Goal: Task Accomplishment & Management: Complete application form

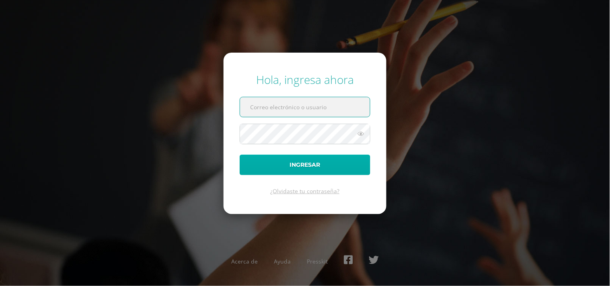
type input "[PERSON_NAME][EMAIL_ADDRESS][DOMAIN_NAME]"
click at [307, 169] on button "Ingresar" at bounding box center [305, 165] width 131 height 21
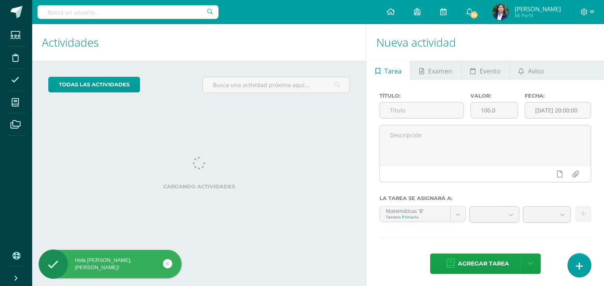
click at [584, 260] on link at bounding box center [579, 265] width 23 height 23
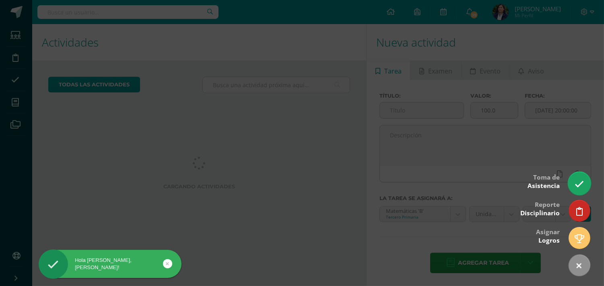
click at [576, 189] on link at bounding box center [579, 183] width 23 height 23
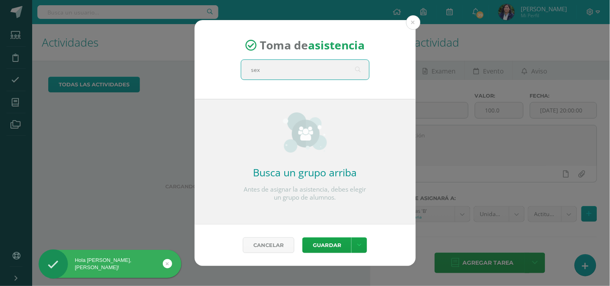
type input "sext"
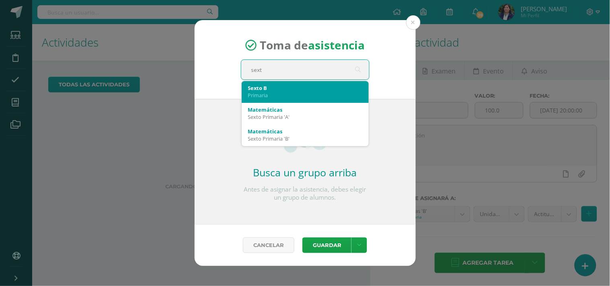
click at [306, 94] on div "Primaria" at bounding box center [305, 95] width 114 height 7
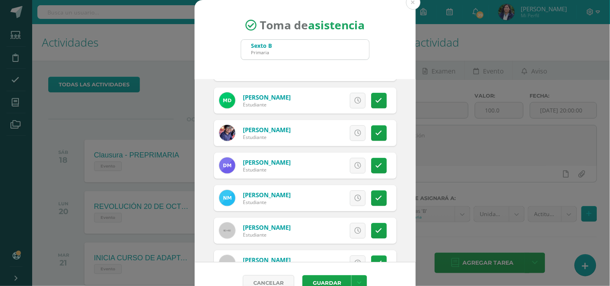
scroll to position [179, 0]
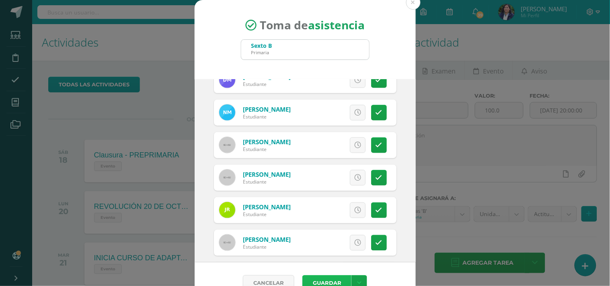
click at [309, 276] on button "Guardar" at bounding box center [327, 284] width 49 height 16
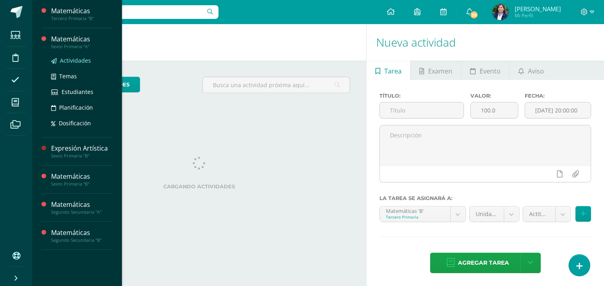
click at [65, 58] on span "Actividades" at bounding box center [75, 61] width 31 height 8
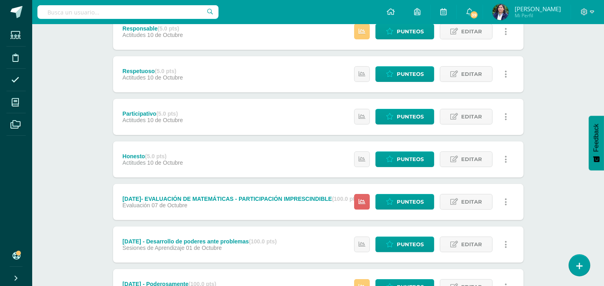
scroll to position [541, 0]
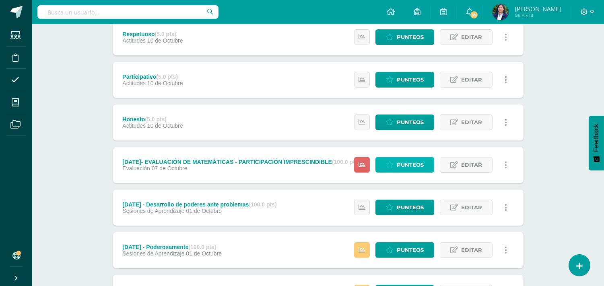
click at [414, 168] on span "Punteos" at bounding box center [410, 165] width 27 height 15
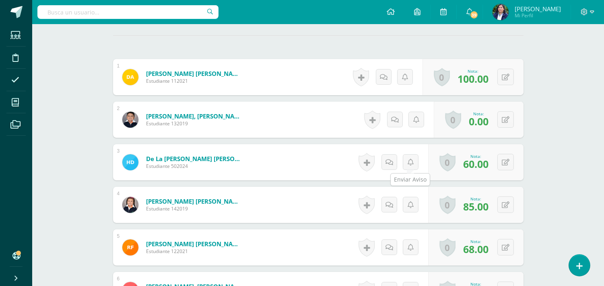
scroll to position [228, 0]
click at [507, 119] on icon at bounding box center [511, 119] width 8 height 7
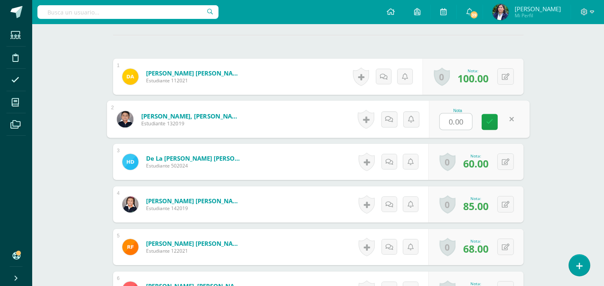
scroll to position [229, 0]
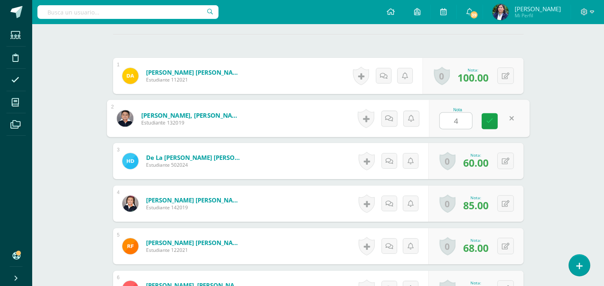
type input "41"
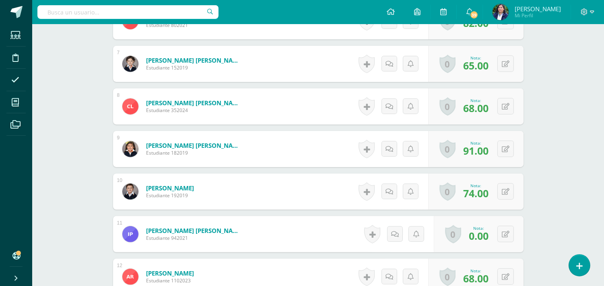
scroll to position [586, 0]
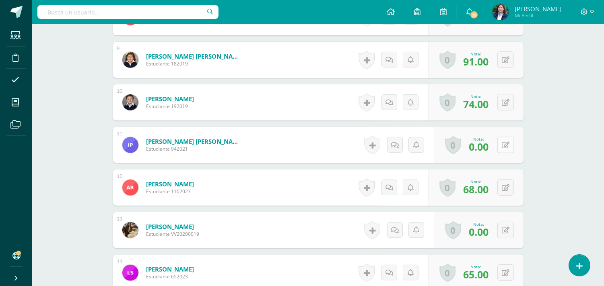
click at [502, 149] on button at bounding box center [505, 145] width 16 height 16
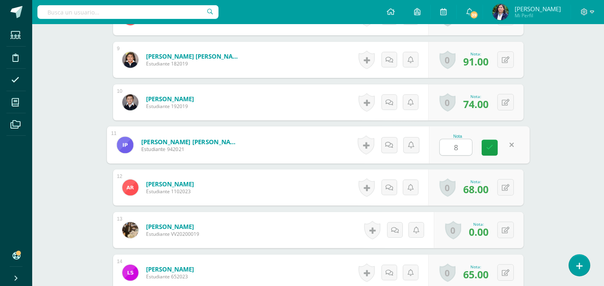
type input "80"
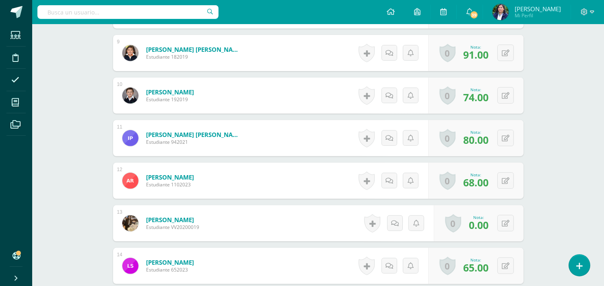
scroll to position [549, 0]
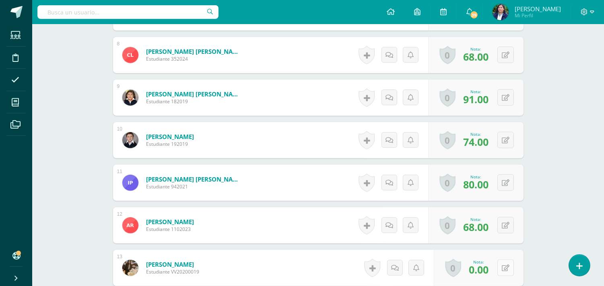
click at [500, 270] on button at bounding box center [505, 268] width 16 height 16
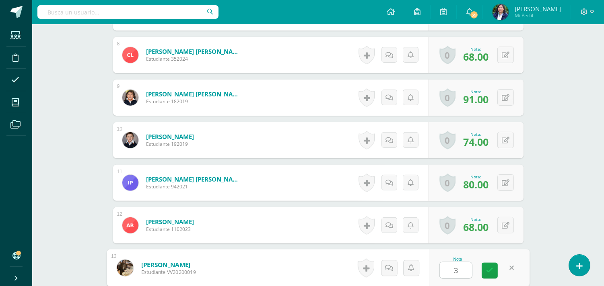
type input "38"
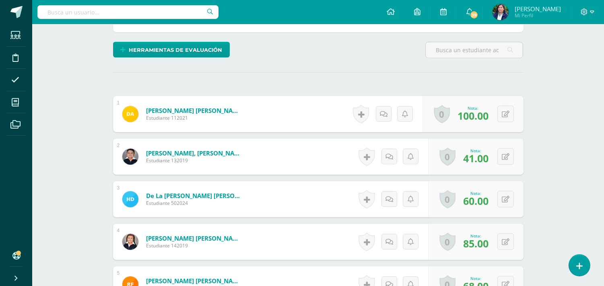
scroll to position [0, 0]
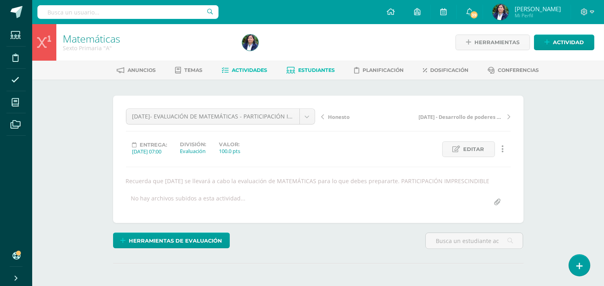
click at [311, 75] on link "Estudiantes" at bounding box center [310, 70] width 48 height 13
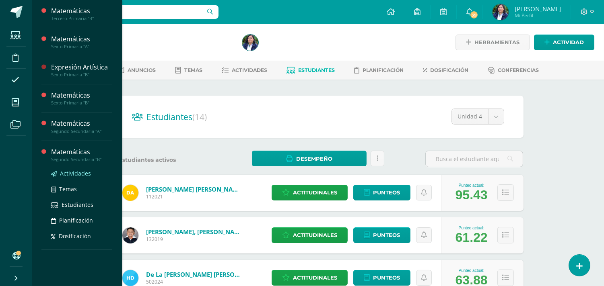
click at [70, 170] on span "Actividades" at bounding box center [75, 174] width 31 height 8
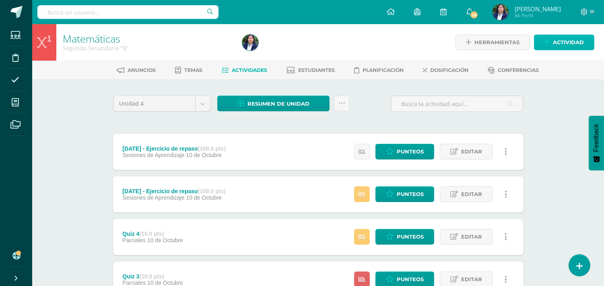
click at [558, 43] on span "Actividad" at bounding box center [568, 42] width 31 height 15
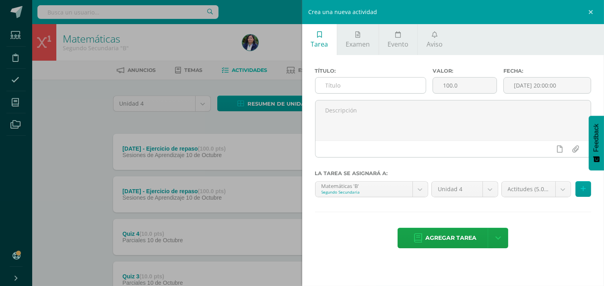
click at [336, 87] on input "text" at bounding box center [370, 86] width 111 height 16
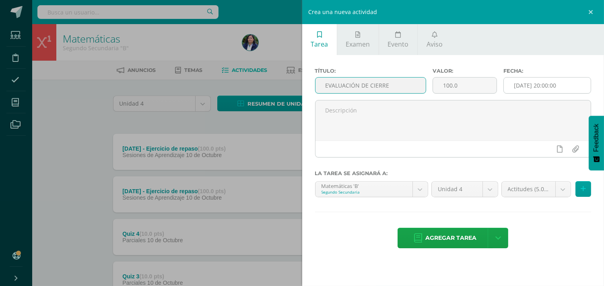
type input "EVALUACIÓN DE CIERRE"
click at [528, 91] on input "[DATE] 20:00:00" at bounding box center [547, 86] width 87 height 16
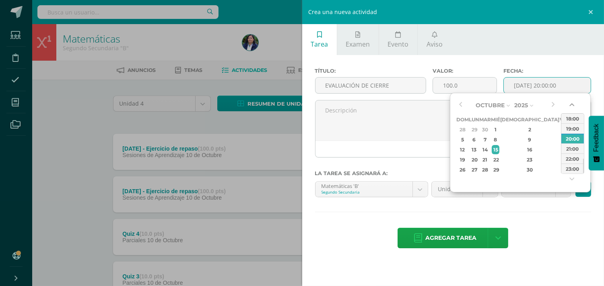
click at [571, 107] on button "button" at bounding box center [572, 107] width 8 height 12
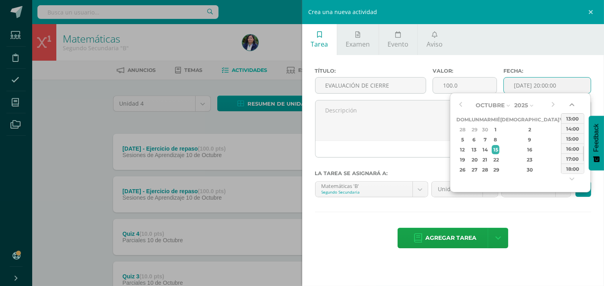
click at [571, 107] on button "button" at bounding box center [572, 107] width 8 height 12
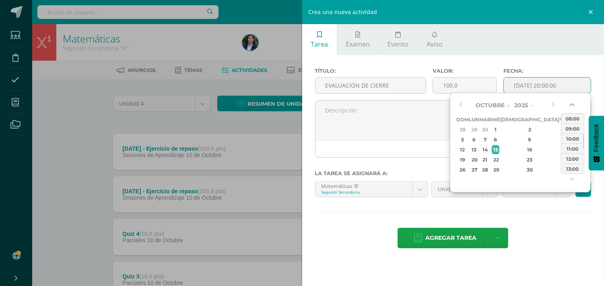
click at [571, 107] on button "button" at bounding box center [572, 107] width 8 height 12
click at [572, 121] on div "07:00" at bounding box center [572, 118] width 23 height 10
type input "2025-10-15 07:00"
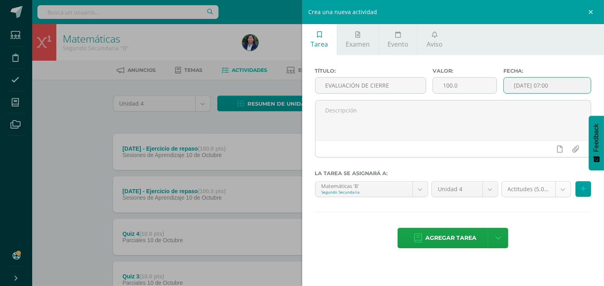
select select "223200"
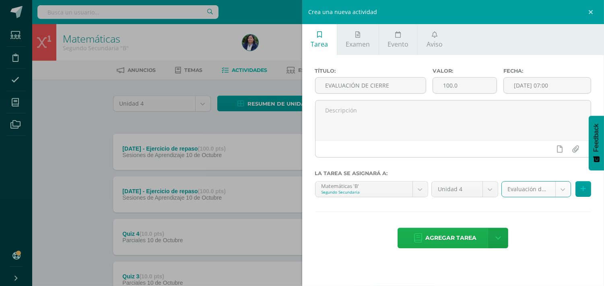
click at [461, 239] on span "Agregar tarea" at bounding box center [450, 238] width 51 height 20
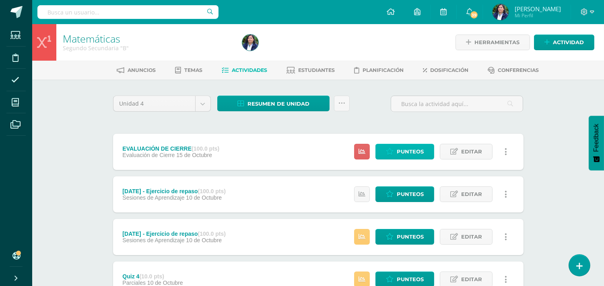
click at [407, 145] on span "Punteos" at bounding box center [410, 151] width 27 height 15
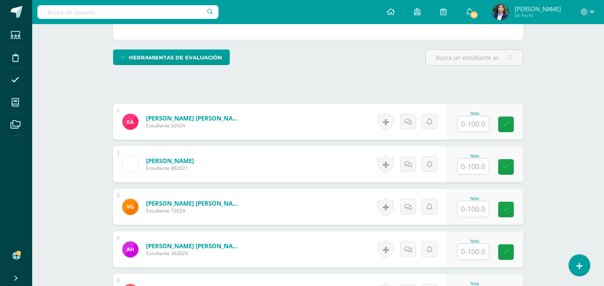
scroll to position [176, 0]
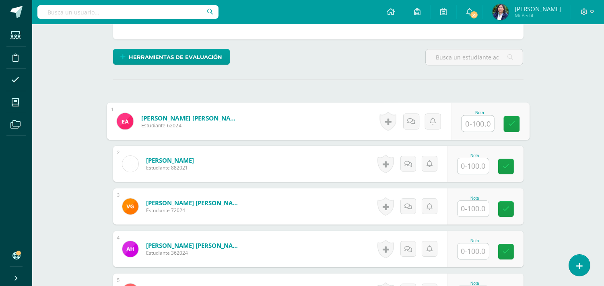
click at [475, 123] on input "text" at bounding box center [477, 124] width 32 height 16
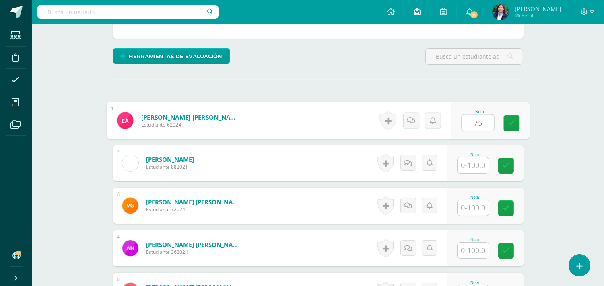
type input "75"
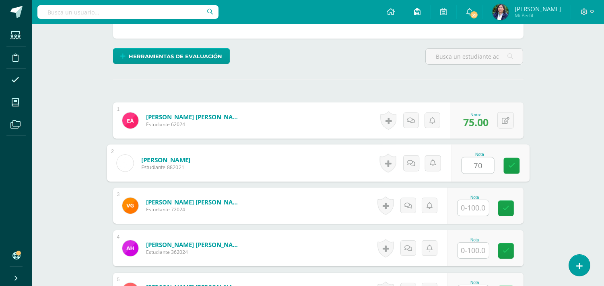
type input "70"
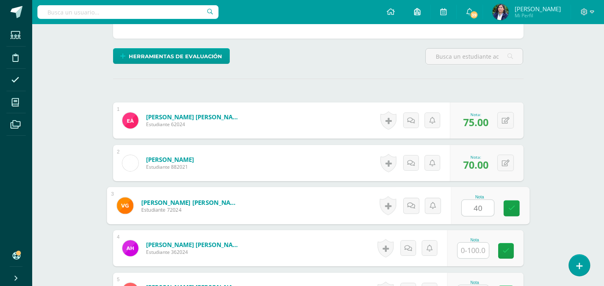
type input "40"
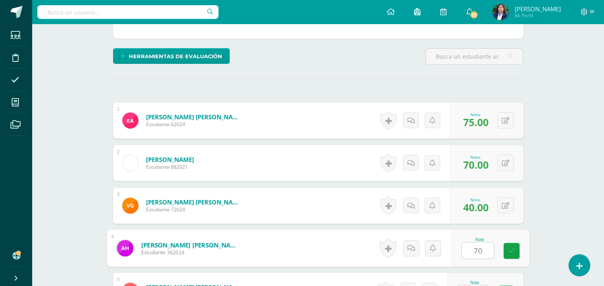
type input "70"
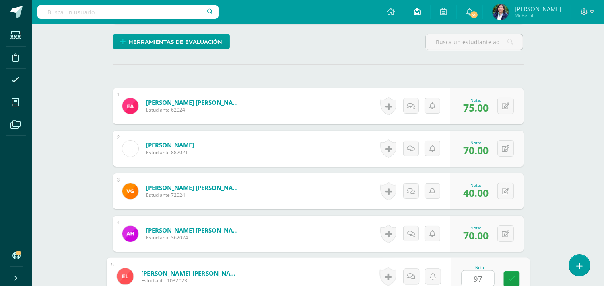
type input "97"
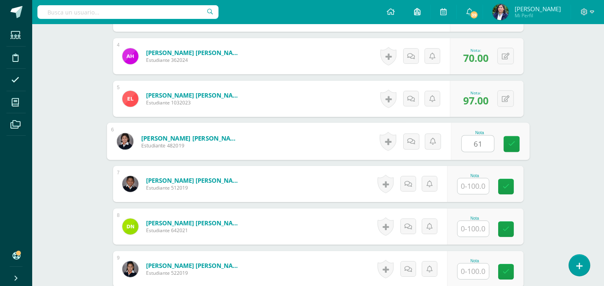
type input "61"
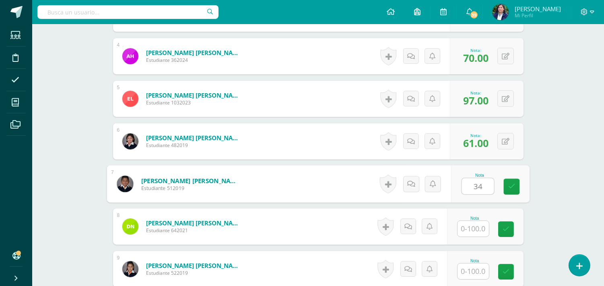
type input "34"
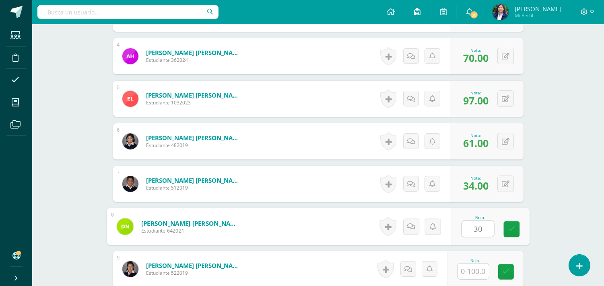
type input "30"
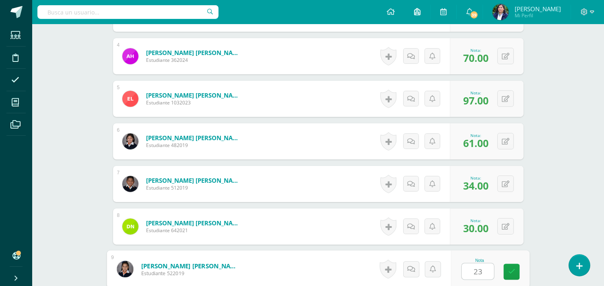
type input "23"
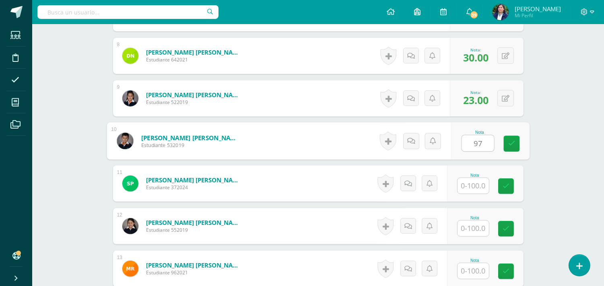
type input "97"
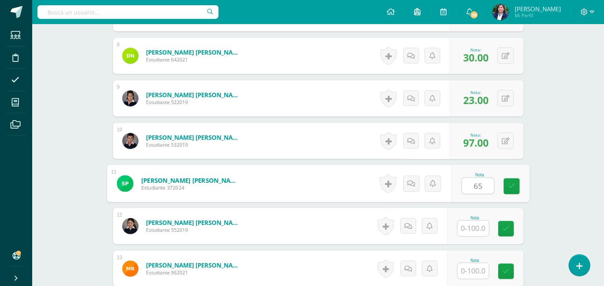
type input "65"
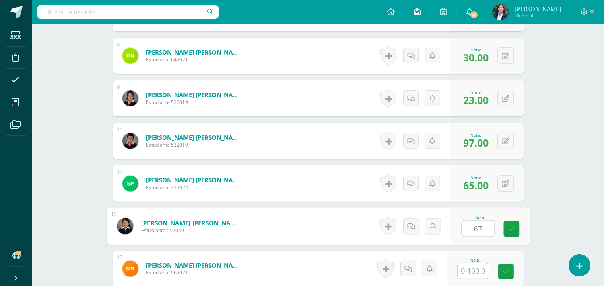
type input "67"
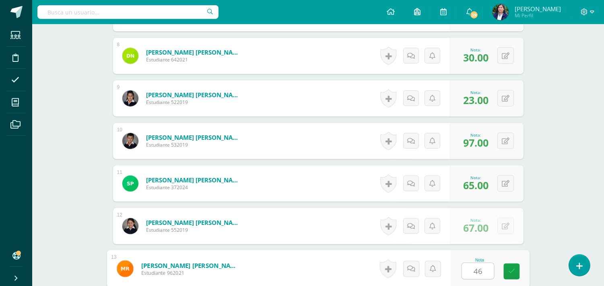
type input "46"
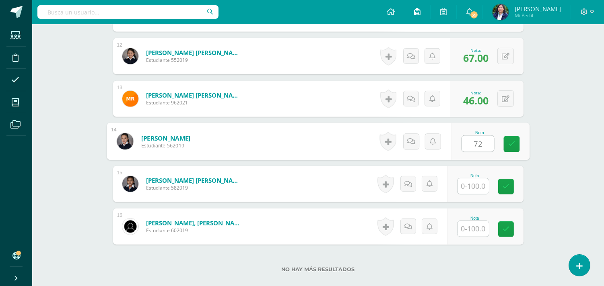
type input "72"
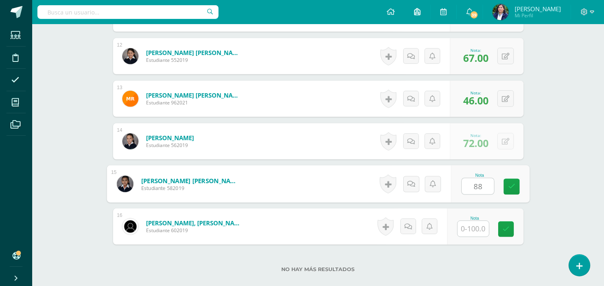
type input "88"
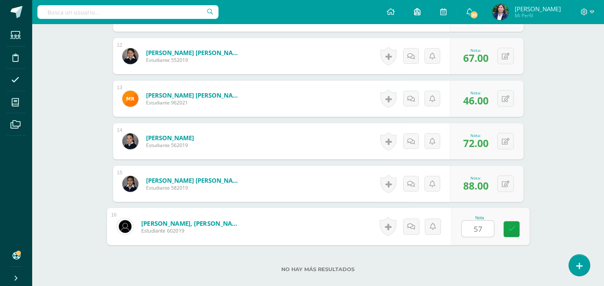
type input "57"
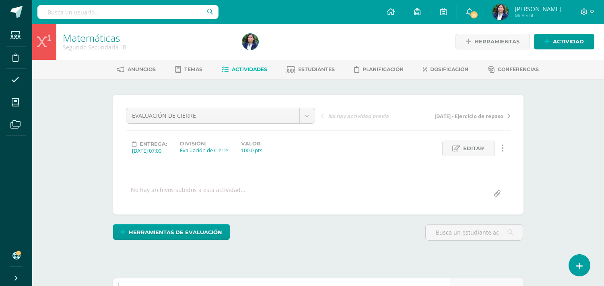
scroll to position [0, 0]
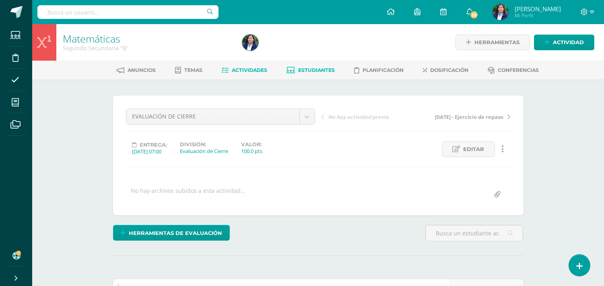
click at [319, 72] on span "Estudiantes" at bounding box center [316, 70] width 37 height 6
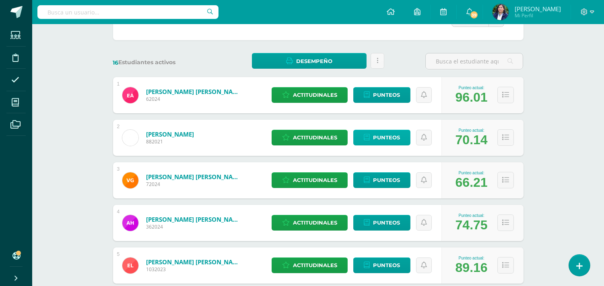
scroll to position [134, 0]
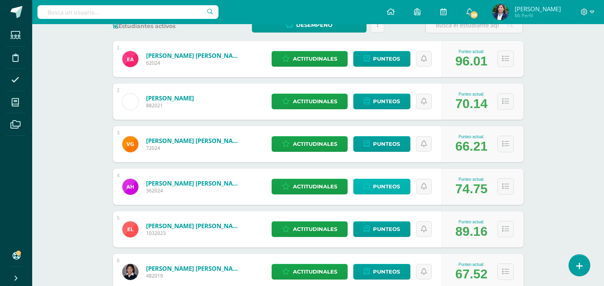
click at [381, 185] on span "Punteos" at bounding box center [386, 186] width 27 height 15
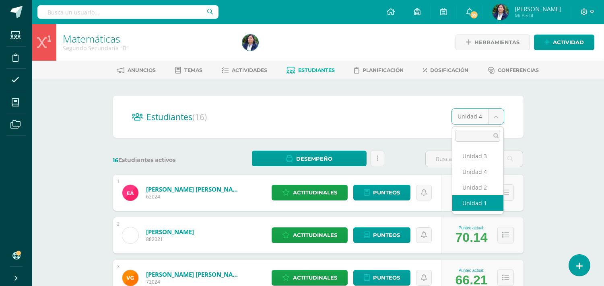
select select "/dashboard/teacher/section/1453/students/?unit=198851"
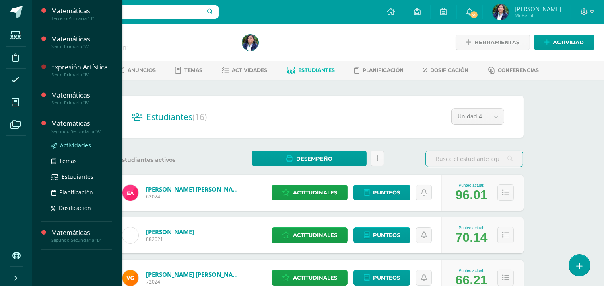
click at [74, 146] on span "Actividades" at bounding box center [75, 146] width 31 height 8
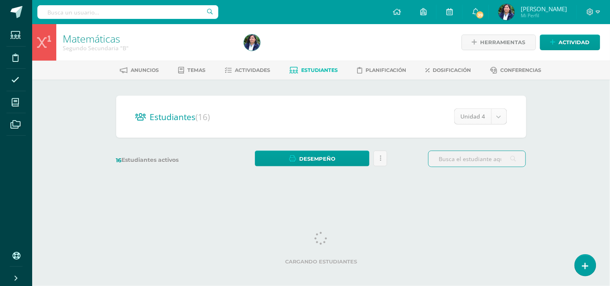
click at [502, 115] on body "Estudiantes Disciplina Asistencia Mis cursos Archivos Soporte Ayuda Reportar un…" at bounding box center [305, 95] width 610 height 191
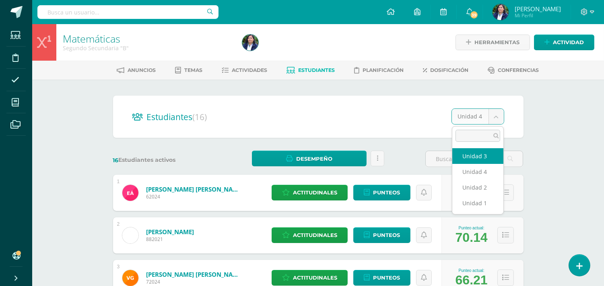
select select "/dashboard/teacher/section/1453/students/?unit=198861"
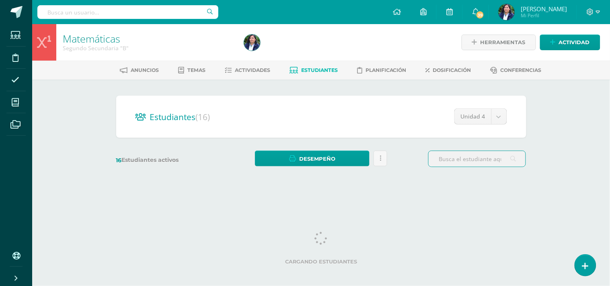
click at [497, 119] on body "Estudiantes Disciplina Asistencia Mis cursos Archivos Soporte Ayuda Reportar un…" at bounding box center [305, 95] width 610 height 191
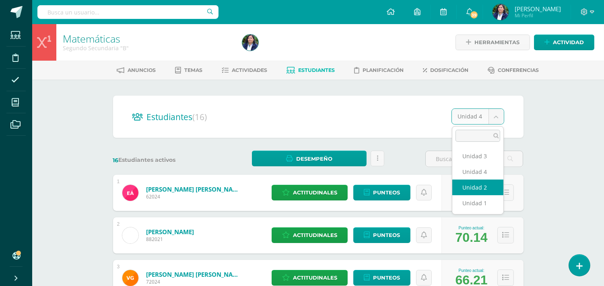
select select "/dashboard/teacher/section/1453/students/?unit=198856"
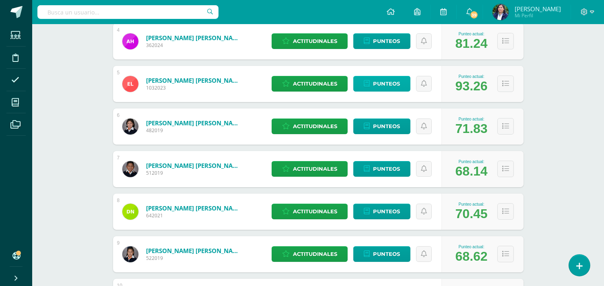
scroll to position [357, 0]
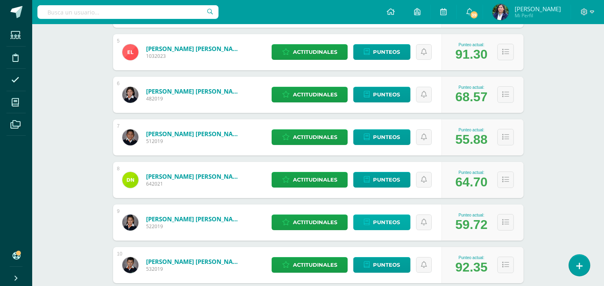
scroll to position [313, 0]
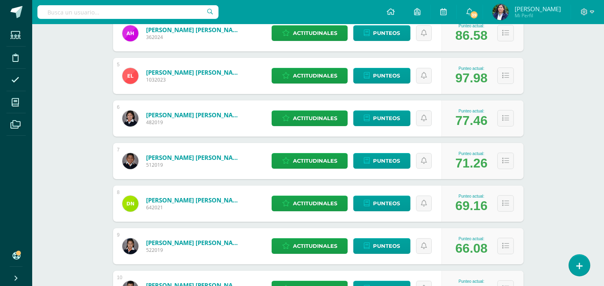
scroll to position [313, 0]
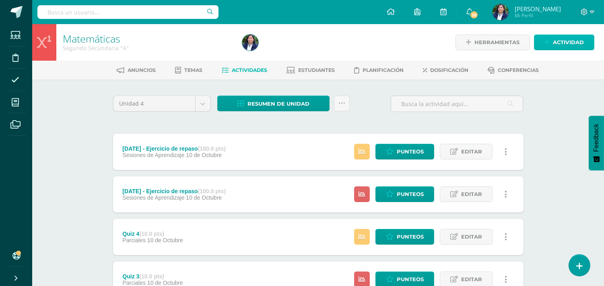
click at [552, 43] on link "Actividad" at bounding box center [564, 43] width 60 height 16
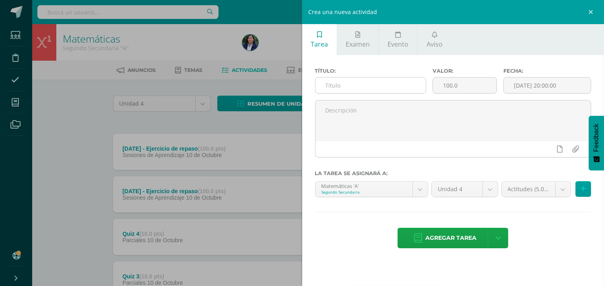
click at [344, 83] on input "text" at bounding box center [370, 86] width 111 height 16
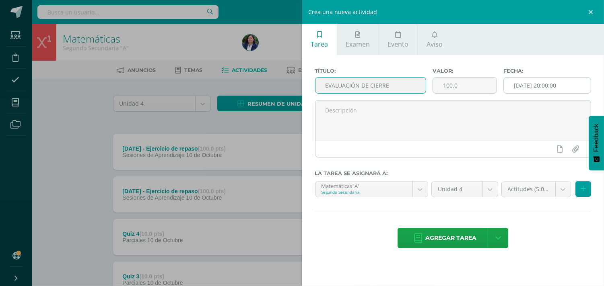
type input "EVALUACIÓN DE CIERRE"
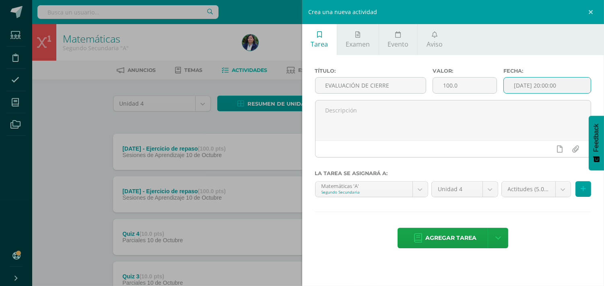
click at [535, 85] on input "[DATE] 20:00:00" at bounding box center [547, 86] width 87 height 16
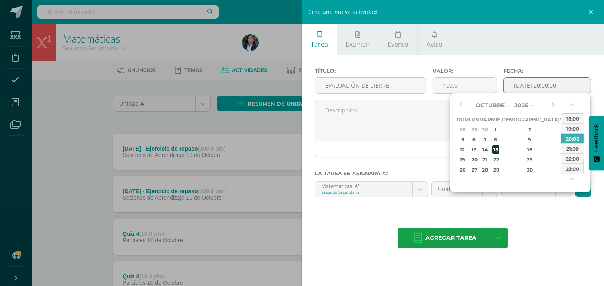
click at [499, 149] on div "15" at bounding box center [495, 149] width 7 height 9
click at [574, 107] on button "button" at bounding box center [572, 107] width 8 height 12
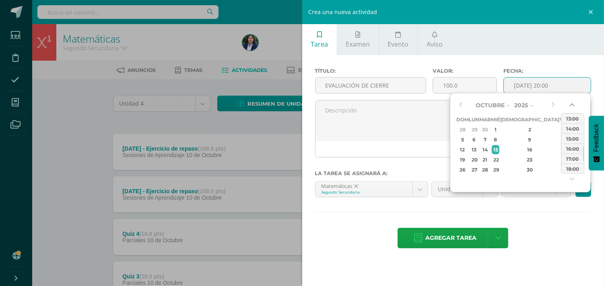
click at [574, 107] on button "button" at bounding box center [572, 107] width 8 height 12
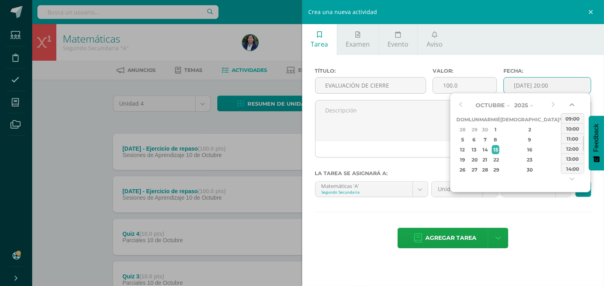
click at [574, 107] on button "button" at bounding box center [572, 107] width 8 height 12
click at [573, 117] on div "07:00" at bounding box center [572, 118] width 23 height 10
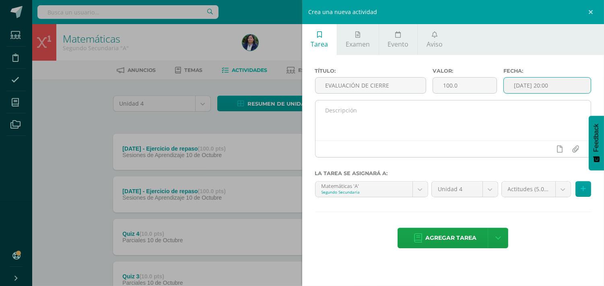
type input "2025-10-15 07:00"
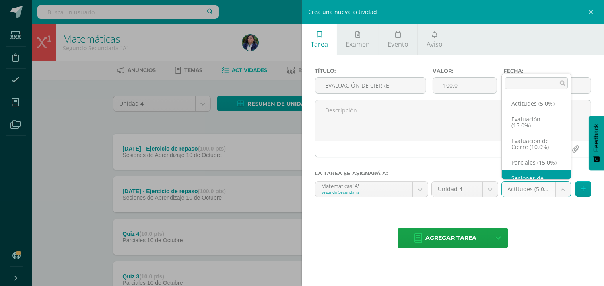
scroll to position [25, 0]
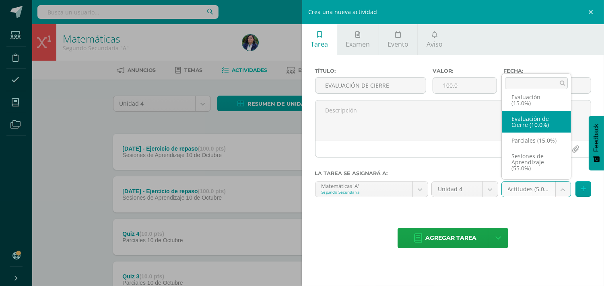
select select "223195"
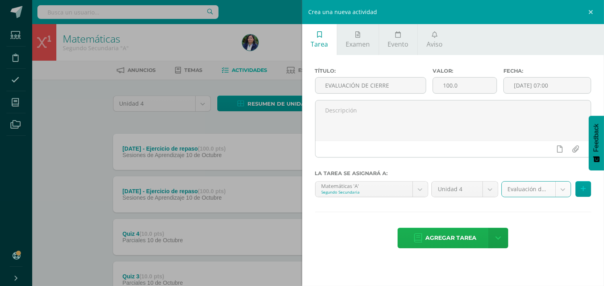
click at [452, 236] on span "Agregar tarea" at bounding box center [450, 238] width 51 height 20
